Goal: Find specific page/section: Find specific page/section

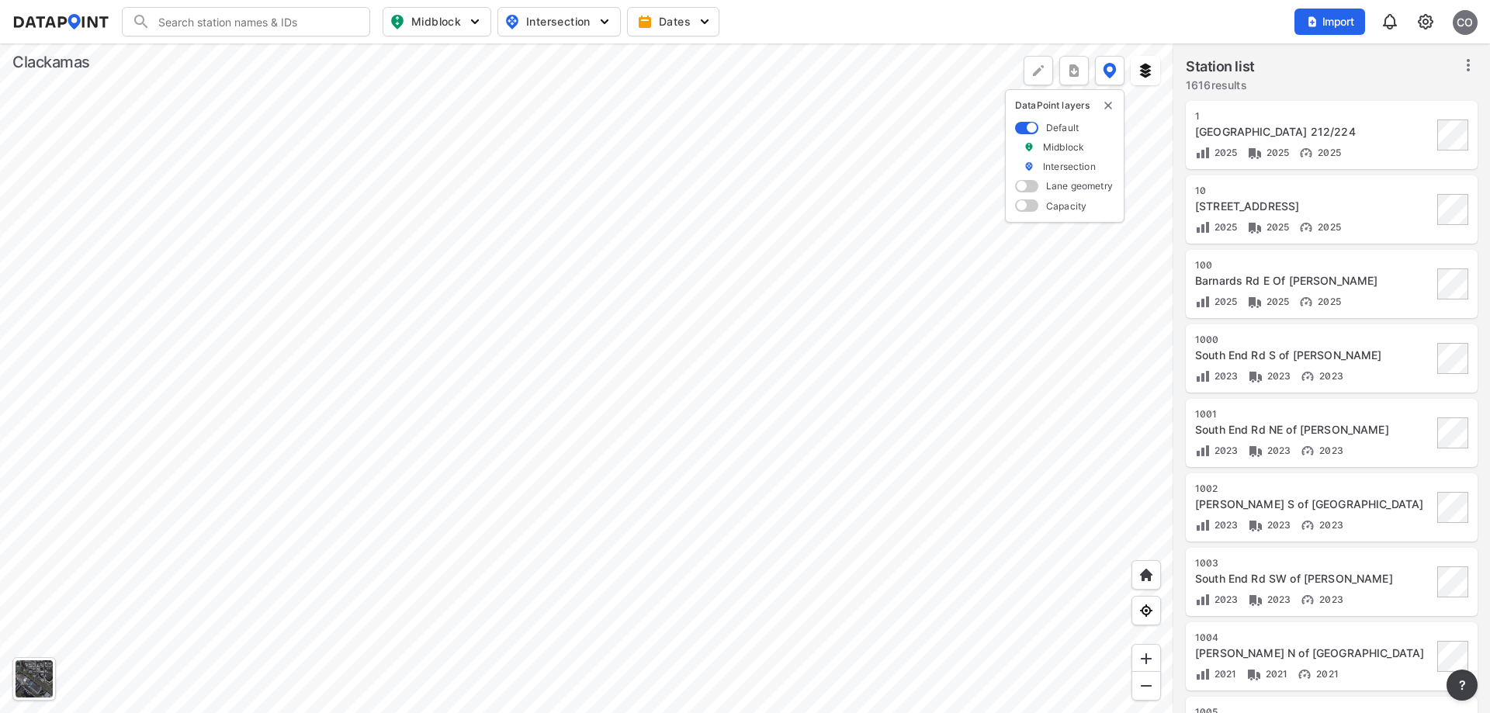
click at [316, 247] on div at bounding box center [586, 378] width 1173 height 670
click at [469, 133] on div at bounding box center [586, 378] width 1173 height 670
click at [618, 424] on div at bounding box center [586, 378] width 1173 height 670
click at [504, 295] on div at bounding box center [586, 378] width 1173 height 670
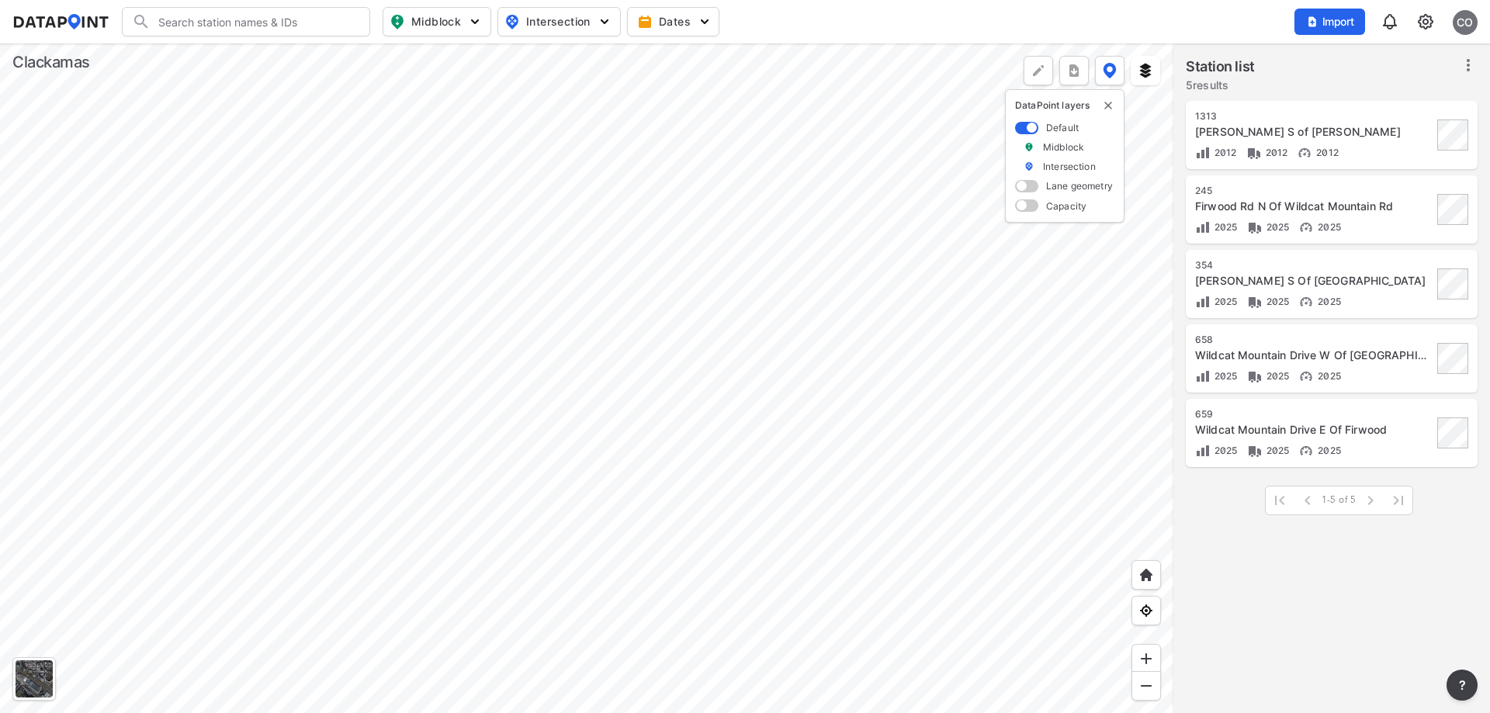
click at [421, 252] on div at bounding box center [586, 378] width 1173 height 670
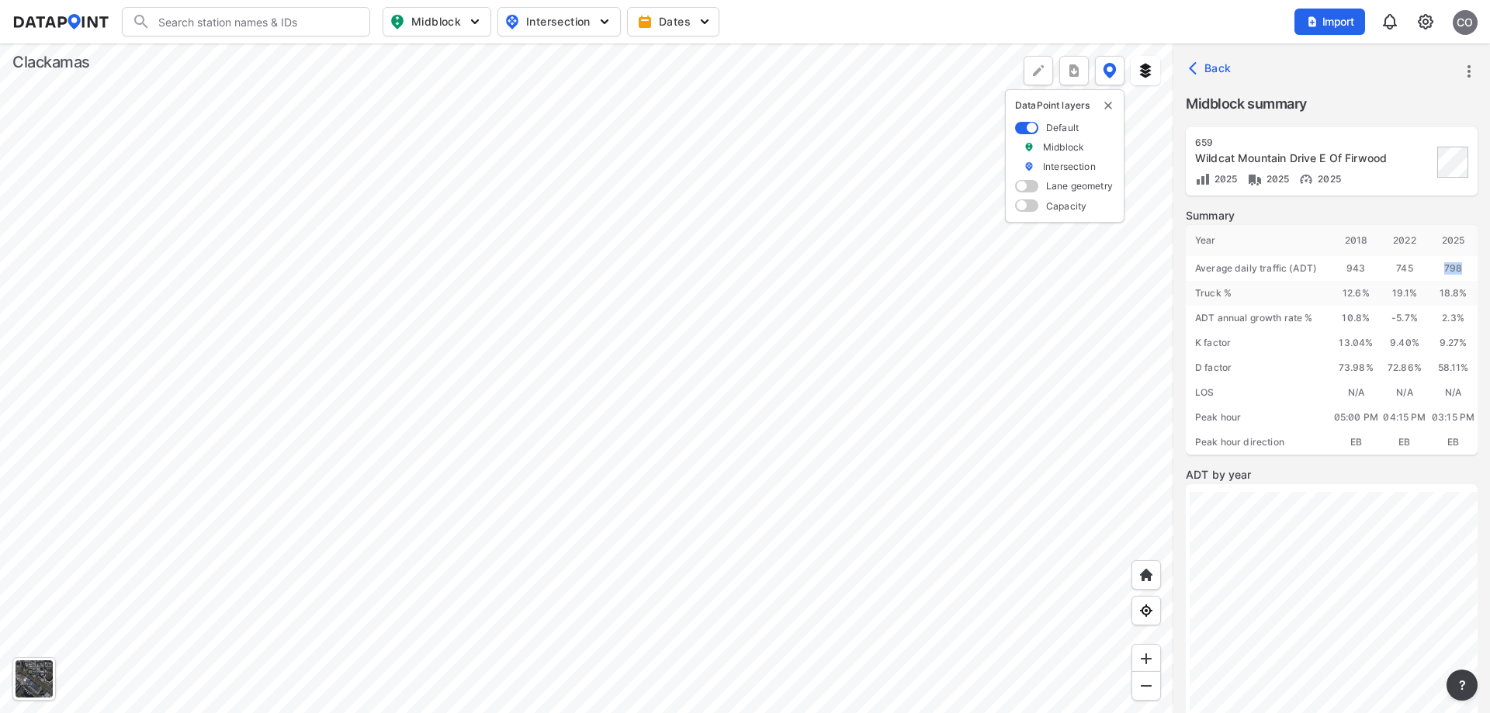
drag, startPoint x: 1462, startPoint y: 266, endPoint x: 1428, endPoint y: 268, distance: 34.2
click at [1428, 268] on div "798" at bounding box center [1452, 268] width 49 height 25
click at [499, 304] on div at bounding box center [586, 378] width 1173 height 670
click at [318, 408] on div at bounding box center [586, 378] width 1173 height 670
click at [332, 422] on div at bounding box center [586, 378] width 1173 height 670
